Goal: Find contact information: Find contact information

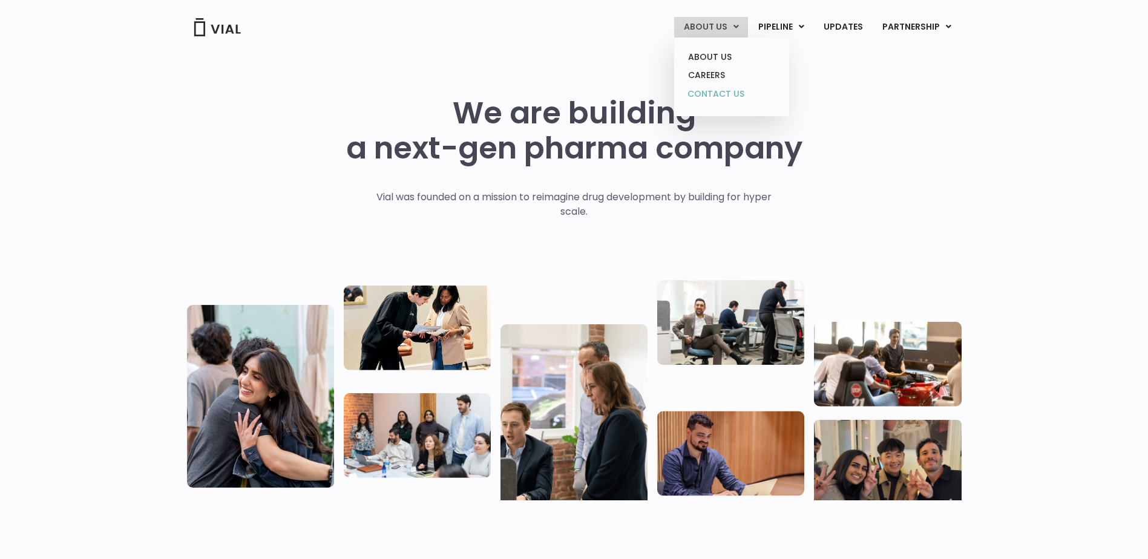
click at [710, 90] on link "CONTACT US" at bounding box center [732, 94] width 106 height 19
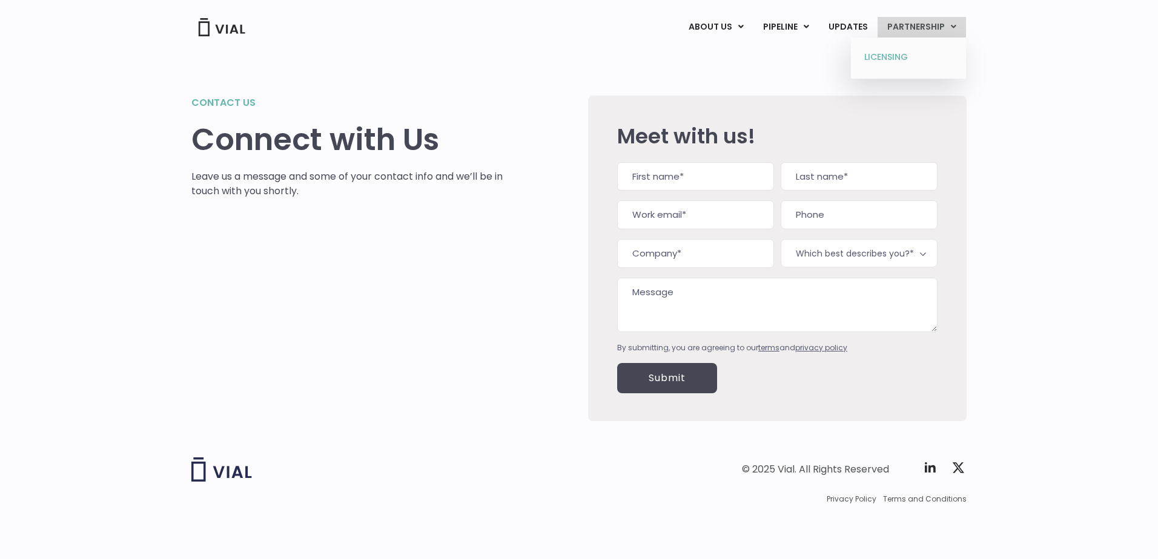
click at [891, 54] on link "LICENSING" at bounding box center [908, 57] width 106 height 19
